Goal: Task Accomplishment & Management: Manage account settings

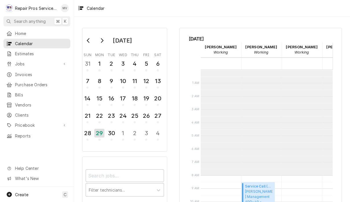
scroll to position [105, 0]
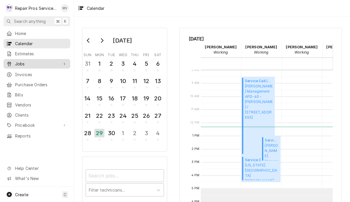
click at [42, 61] on span "Jobs" at bounding box center [37, 64] width 44 height 6
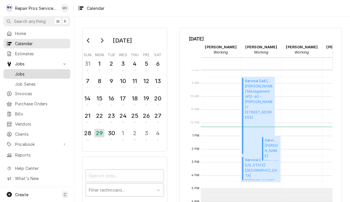
click at [49, 75] on link "Jobs" at bounding box center [36, 74] width 67 height 10
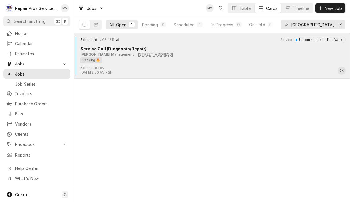
click at [268, 59] on div "Cooking 🔥" at bounding box center [210, 60] width 261 height 6
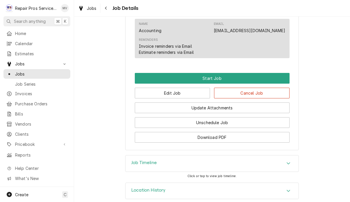
scroll to position [320, 0]
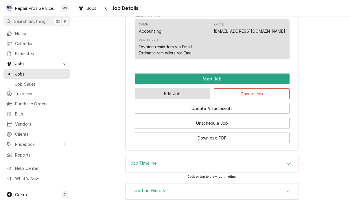
click at [200, 99] on button "Edit Job" at bounding box center [172, 93] width 75 height 11
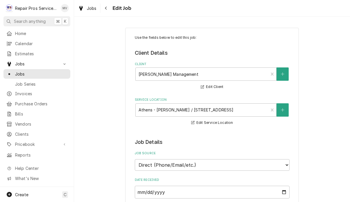
type textarea "x"
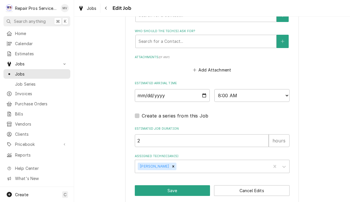
scroll to position [423, 0]
click at [184, 91] on input "[DATE]" at bounding box center [172, 95] width 75 height 13
type input "[DATE]"
type textarea "x"
click at [260, 89] on select "AM / PM 6:00 AM 6:15 AM 6:30 AM 6:45 AM 7:00 AM 7:15 AM 7:30 AM 7:45 AM 8:00 AM…" at bounding box center [251, 95] width 75 height 13
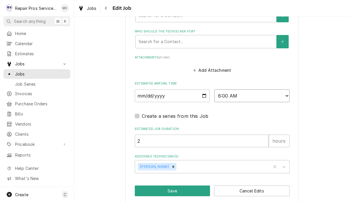
select select "09:00:00"
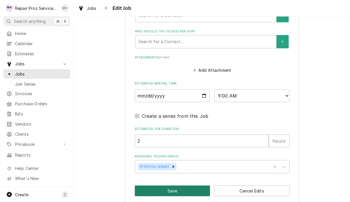
click at [196, 185] on button "Save" at bounding box center [172, 190] width 75 height 11
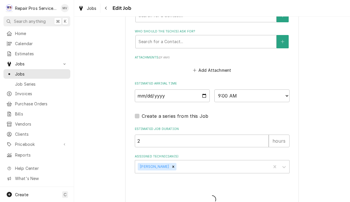
type textarea "x"
